Goal: Task Accomplishment & Management: Use online tool/utility

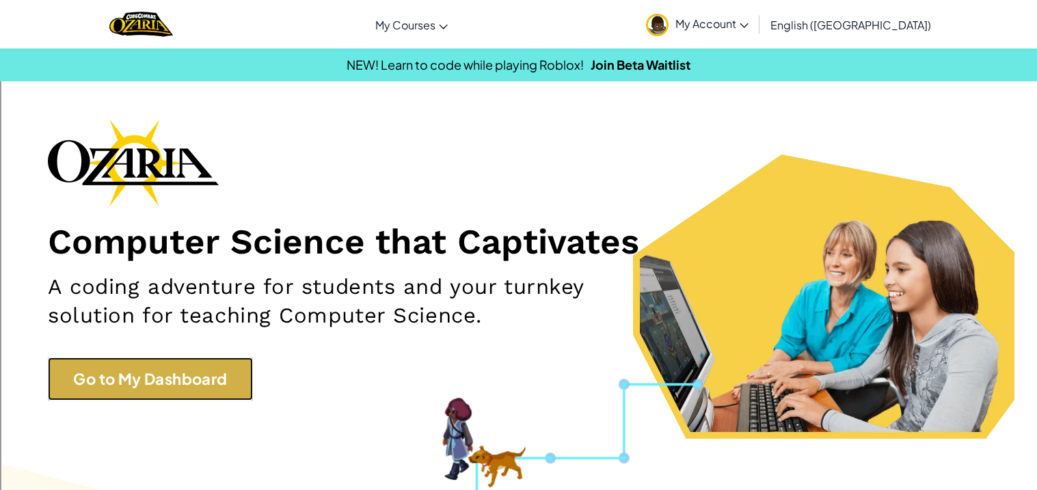
click at [196, 359] on link "Go to My Dashboard" at bounding box center [150, 378] width 205 height 43
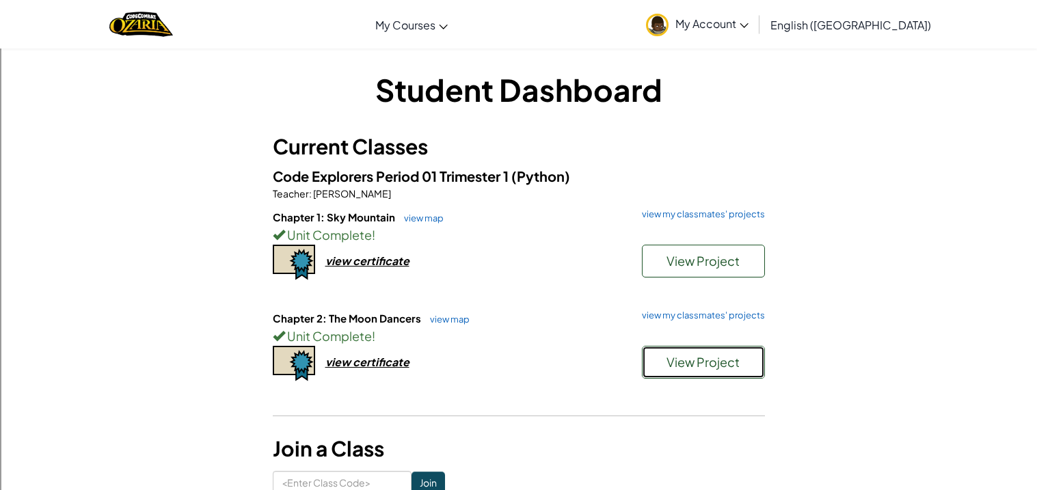
click at [679, 347] on button "View Project" at bounding box center [703, 362] width 123 height 33
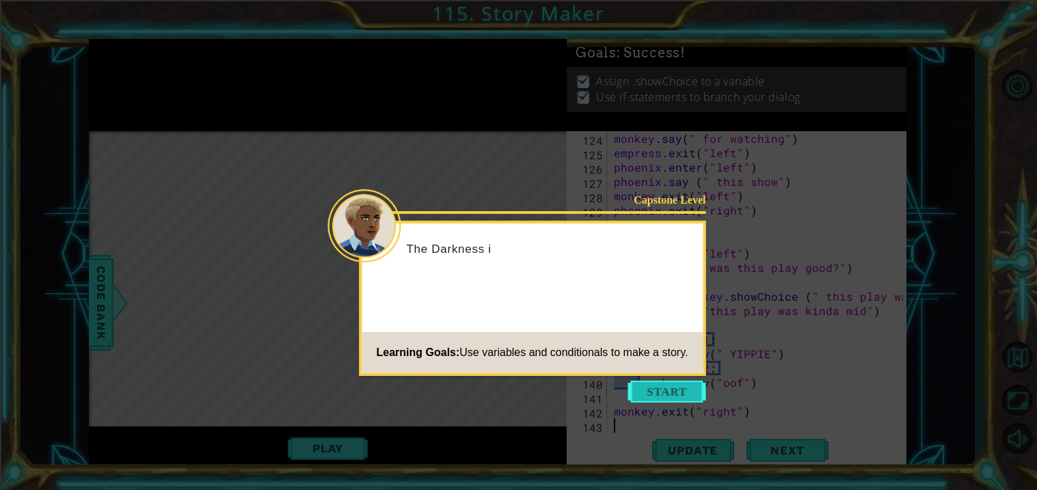
scroll to position [2195, 0]
click at [650, 393] on button "Start" at bounding box center [667, 392] width 78 height 22
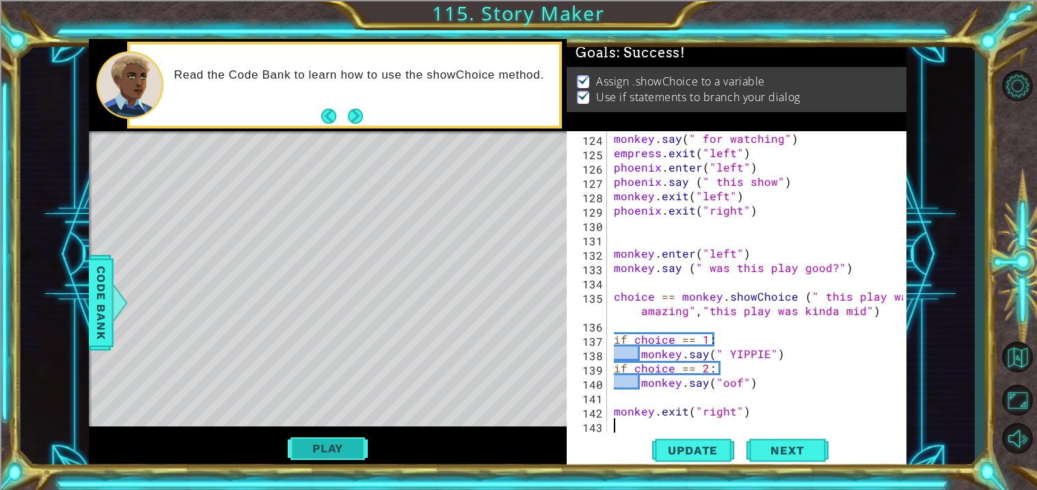
click at [322, 441] on button "Play" at bounding box center [328, 448] width 80 height 26
